Goal: Browse casually

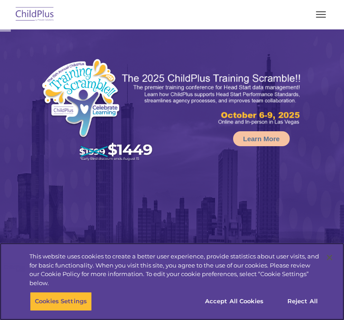
select select "MEDIUM"
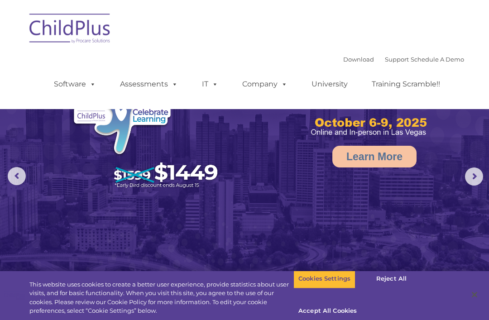
click at [80, 31] on img at bounding box center [70, 29] width 90 height 45
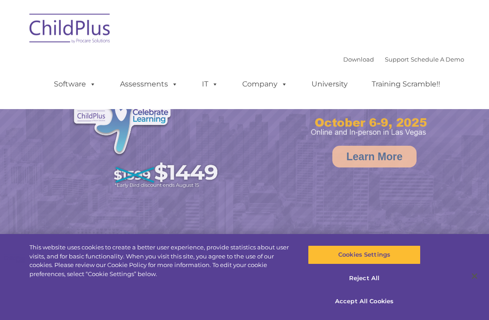
select select "MEDIUM"
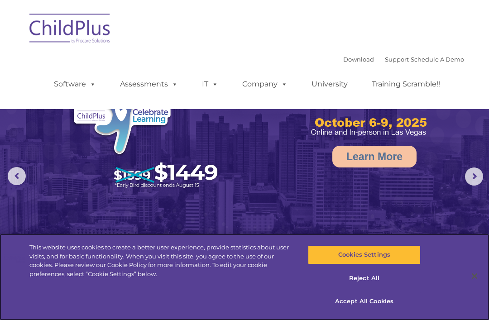
click at [375, 301] on button "Accept All Cookies" at bounding box center [364, 301] width 112 height 19
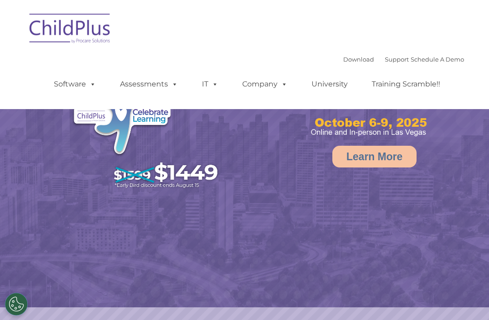
select select "MEDIUM"
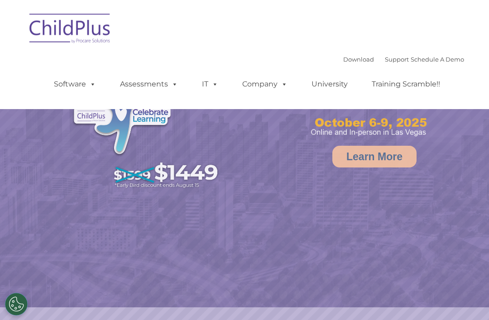
select select "MEDIUM"
